Goal: Transaction & Acquisition: Obtain resource

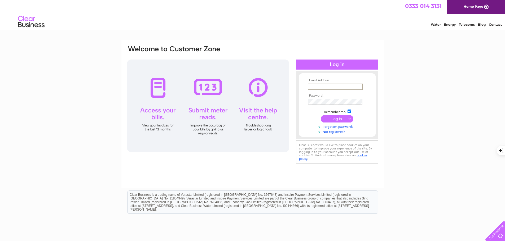
click at [324, 87] on input "text" at bounding box center [335, 87] width 55 height 6
type input "wcd319@gmail.com"
click at [338, 120] on input "submit" at bounding box center [337, 118] width 33 height 7
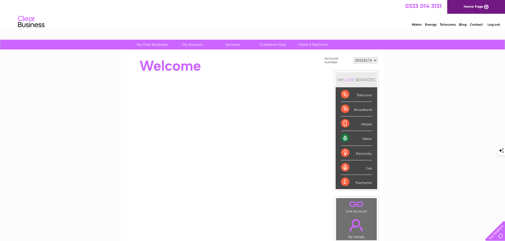
click at [343, 91] on div "Telecoms" at bounding box center [356, 94] width 31 height 15
click at [358, 95] on div "Telecoms" at bounding box center [356, 94] width 31 height 15
click at [364, 99] on div "Telecoms" at bounding box center [356, 94] width 31 height 15
click at [344, 94] on div "Telecoms" at bounding box center [356, 94] width 31 height 15
click at [346, 79] on div "LIVE" at bounding box center [349, 79] width 11 height 5
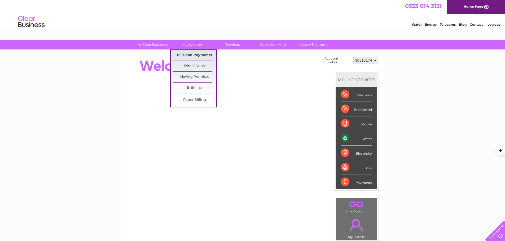
click at [198, 56] on link "Bills and Payments" at bounding box center [194, 55] width 44 height 11
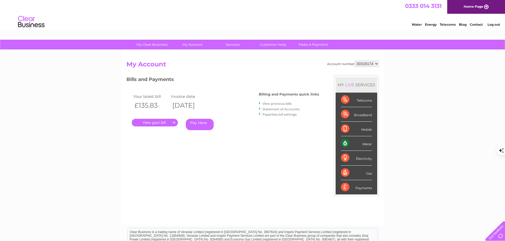
click at [272, 104] on link "View previous bills" at bounding box center [276, 104] width 29 height 4
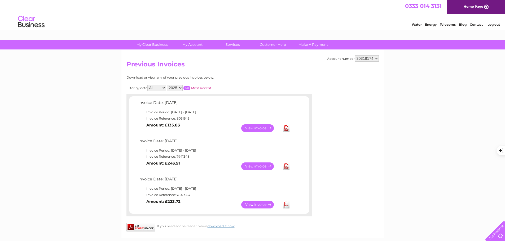
click at [177, 87] on select "2025" at bounding box center [175, 88] width 16 height 6
click at [261, 203] on link "View" at bounding box center [260, 205] width 39 height 8
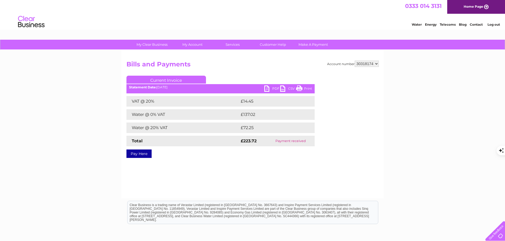
click at [268, 91] on link "PDF" at bounding box center [272, 90] width 16 height 8
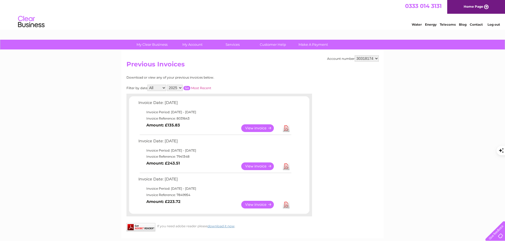
click at [289, 166] on link "Download" at bounding box center [286, 167] width 7 height 8
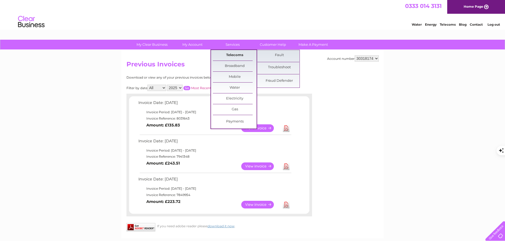
click at [233, 59] on link "Telecoms" at bounding box center [235, 55] width 44 height 11
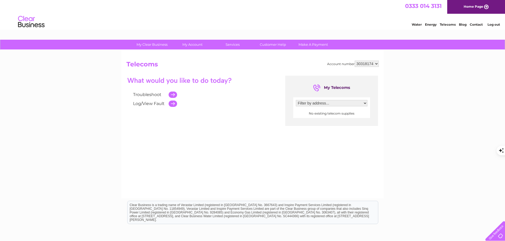
click at [445, 26] on link "Telecoms" at bounding box center [447, 25] width 16 height 4
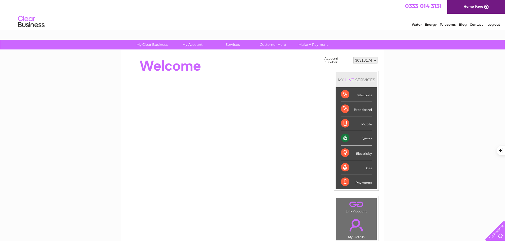
click at [363, 95] on div "Telecoms" at bounding box center [356, 94] width 31 height 15
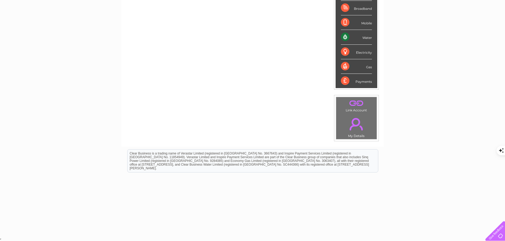
click at [356, 130] on link "." at bounding box center [356, 124] width 38 height 19
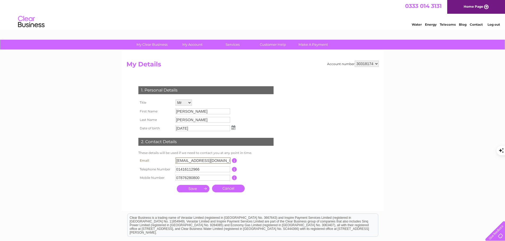
drag, startPoint x: 218, startPoint y: 161, endPoint x: 108, endPoint y: 157, distance: 109.8
click at [108, 157] on div "My Clear Business Login Details My Details My Preferences Link Account My Accou…" at bounding box center [252, 171] width 505 height 262
type input "[EMAIL_ADDRESS][DOMAIN_NAME]"
click at [194, 190] on input "submit" at bounding box center [193, 188] width 33 height 7
click at [195, 189] on input "submit" at bounding box center [193, 188] width 33 height 7
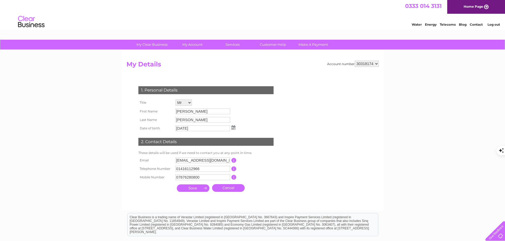
click at [204, 188] on input "submit" at bounding box center [193, 188] width 33 height 7
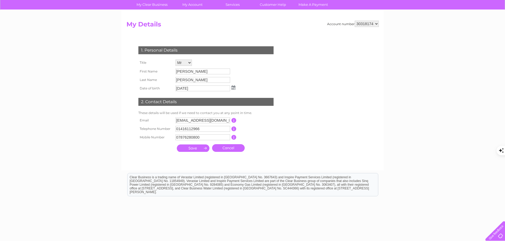
scroll to position [64, 0]
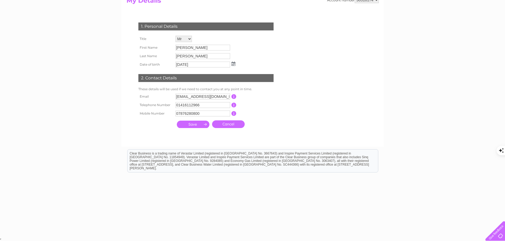
click at [193, 123] on input "submit" at bounding box center [193, 124] width 33 height 7
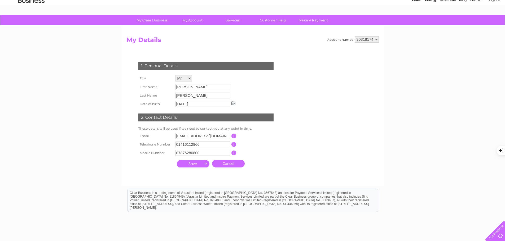
scroll to position [0, 0]
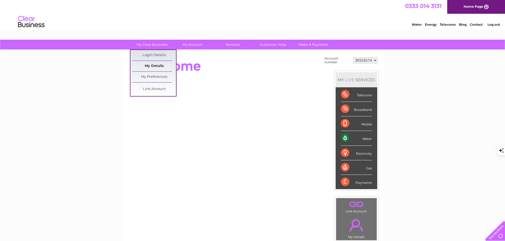
click at [161, 65] on link "My Details" at bounding box center [154, 66] width 44 height 11
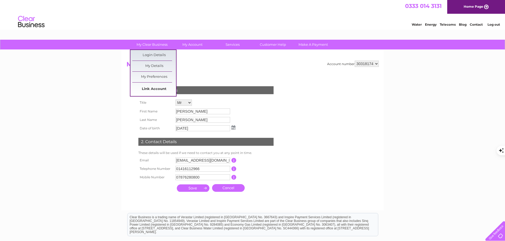
click at [157, 88] on link "Link Account" at bounding box center [154, 89] width 44 height 11
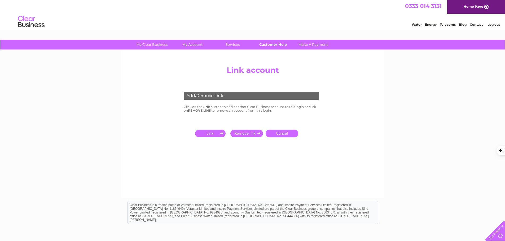
click at [272, 47] on link "Customer Help" at bounding box center [273, 45] width 44 height 10
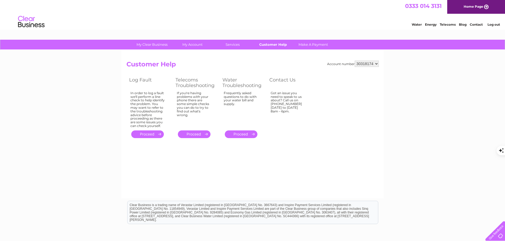
click at [267, 43] on link "Customer Help" at bounding box center [273, 45] width 44 height 10
click at [272, 46] on link "Customer Help" at bounding box center [273, 45] width 44 height 10
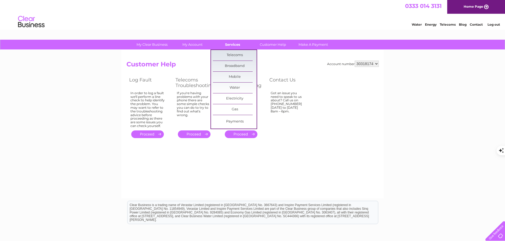
click at [239, 46] on link "Services" at bounding box center [233, 45] width 44 height 10
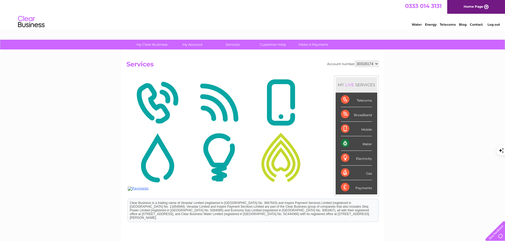
click at [156, 108] on img at bounding box center [157, 102] width 59 height 51
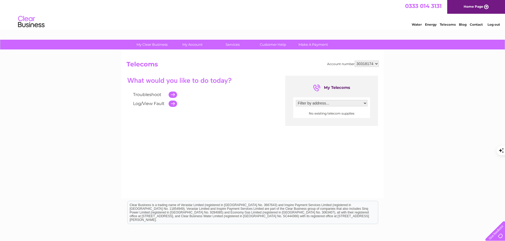
click at [348, 103] on select "Filter by address..." at bounding box center [332, 103] width 72 height 6
click at [339, 101] on select "Filter by address..." at bounding box center [332, 103] width 72 height 6
click at [296, 100] on select "Filter by address..." at bounding box center [332, 103] width 72 height 6
click at [329, 114] on center "No existing telecom supplies" at bounding box center [332, 114] width 72 height 4
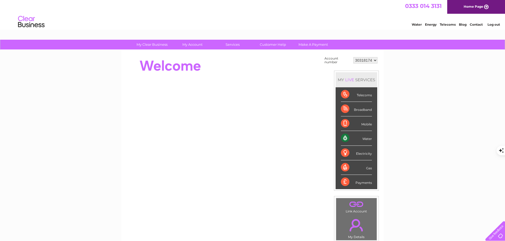
click at [344, 181] on div "Payments" at bounding box center [356, 182] width 31 height 14
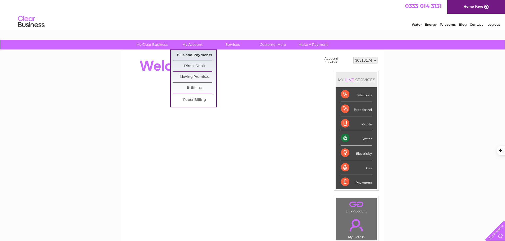
click at [193, 55] on link "Bills and Payments" at bounding box center [194, 55] width 44 height 11
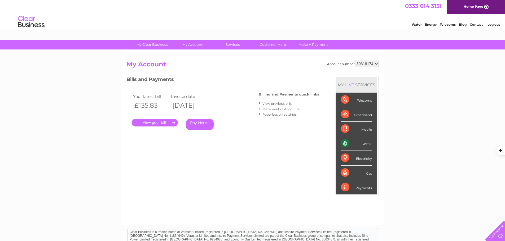
click at [156, 125] on link "." at bounding box center [155, 123] width 46 height 8
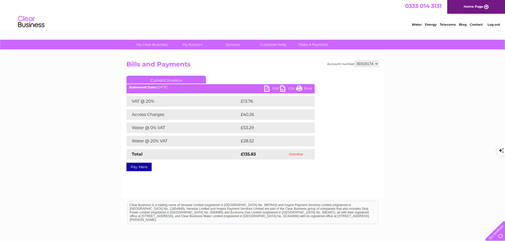
click at [265, 90] on link "PDF" at bounding box center [272, 90] width 16 height 8
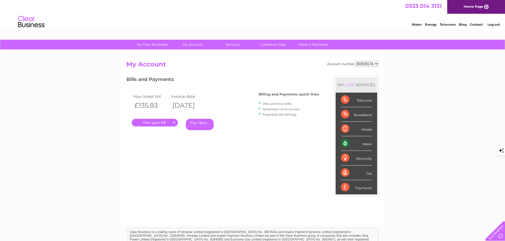
click at [272, 103] on link "View previous bills" at bounding box center [276, 104] width 29 height 4
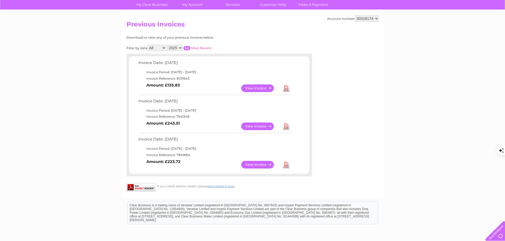
scroll to position [53, 0]
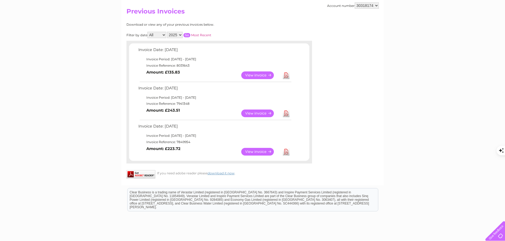
click at [252, 114] on link "View" at bounding box center [260, 114] width 39 height 8
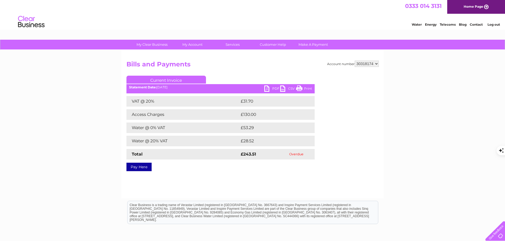
click at [267, 89] on link "PDF" at bounding box center [272, 90] width 16 height 8
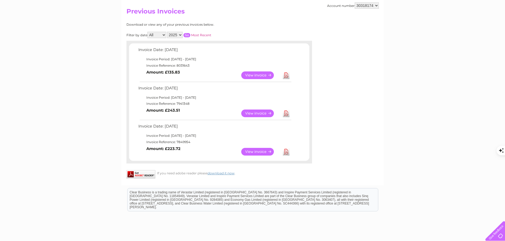
click at [266, 151] on link "View" at bounding box center [260, 152] width 39 height 8
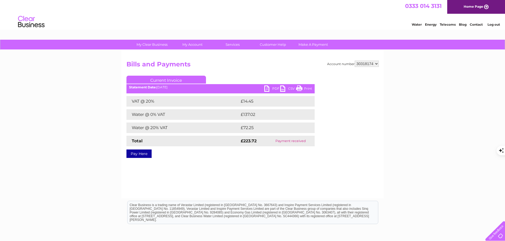
click at [308, 88] on link "Print" at bounding box center [304, 90] width 16 height 8
click at [273, 89] on link "PDF" at bounding box center [272, 90] width 16 height 8
